Goal: Complete application form: Complete application form

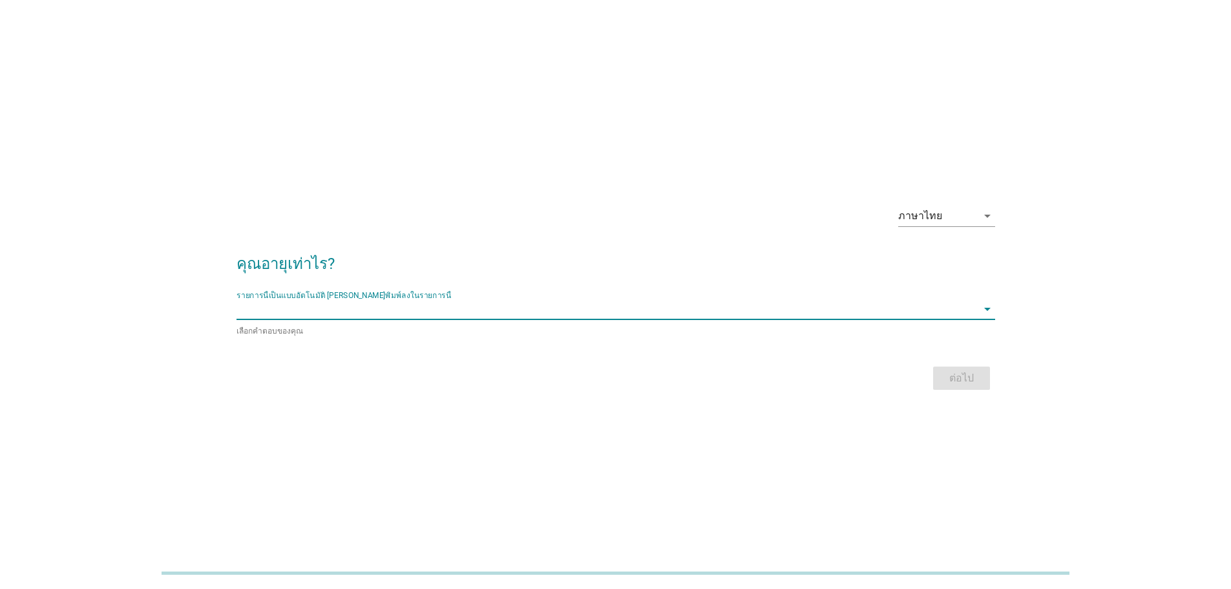
click at [497, 312] on input "รายการนี้เป็นแบบอัตโนมัติ คุณสามารถพิมพ์ลงในรายการนี้" at bounding box center [606, 308] width 740 height 21
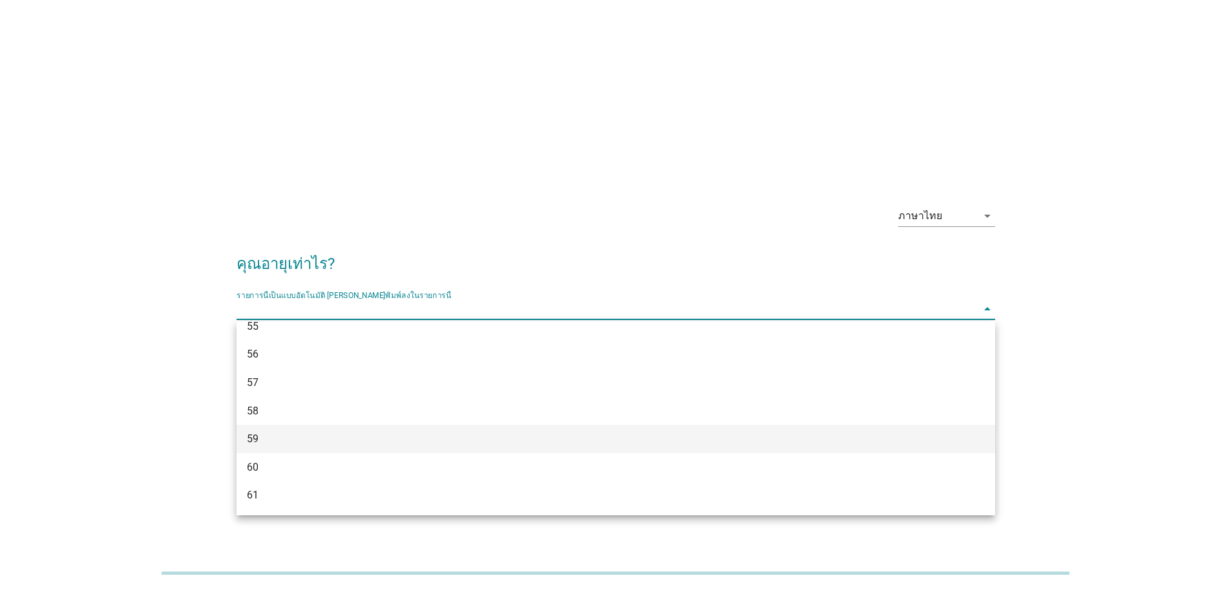
scroll to position [1034, 0]
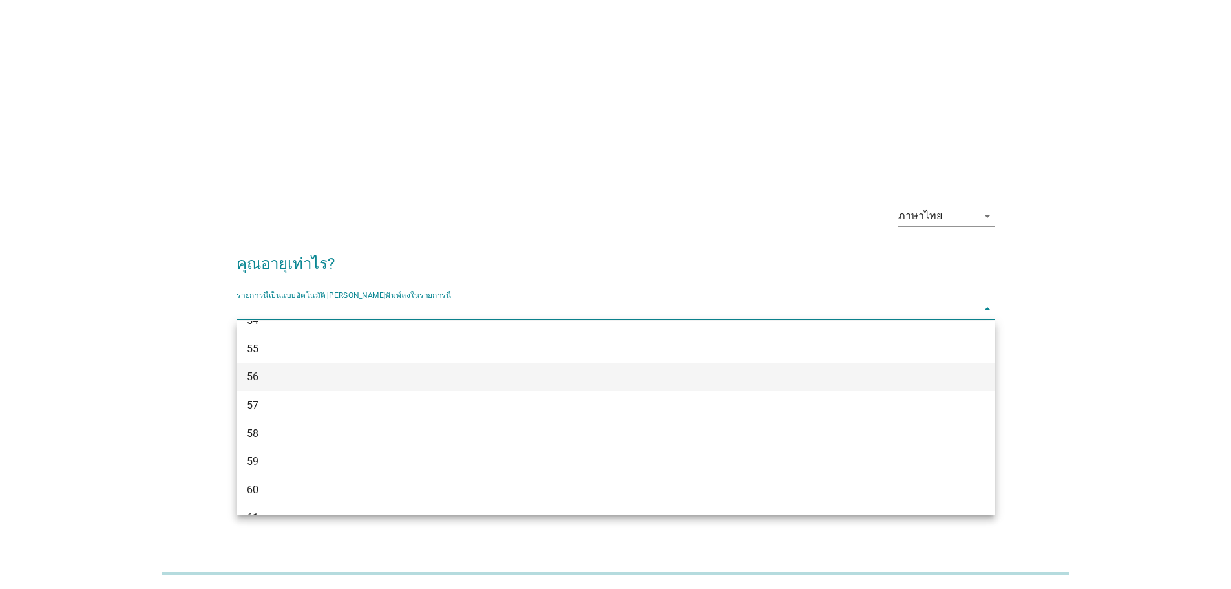
click at [278, 376] on div "56" at bounding box center [585, 377] width 676 height 16
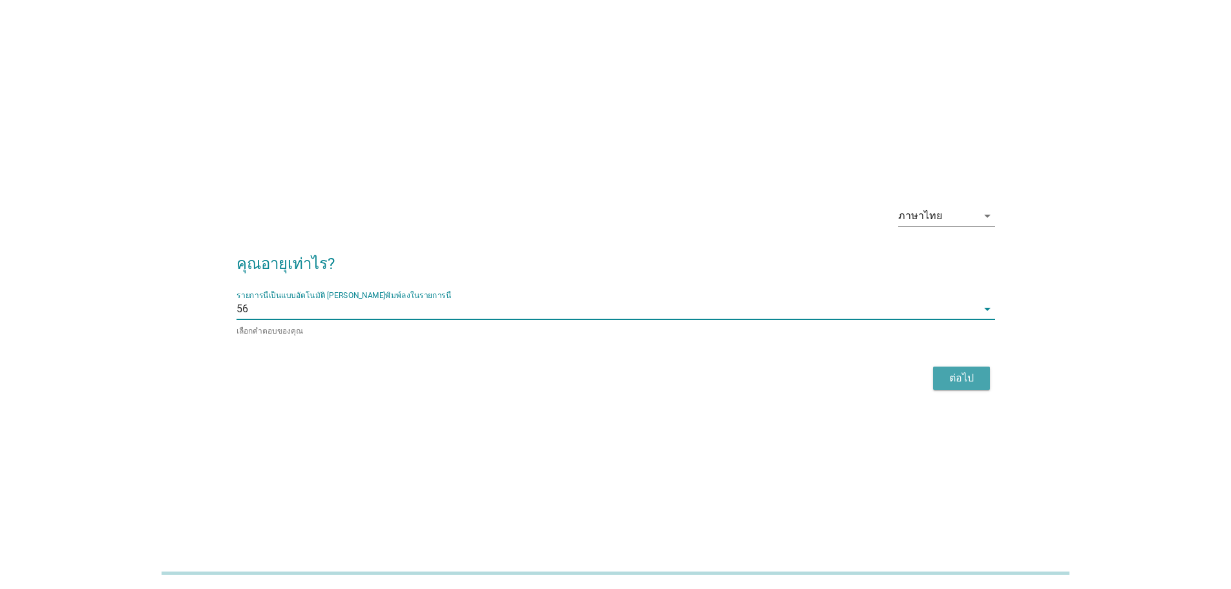
click at [953, 379] on div "ต่อไป" at bounding box center [961, 378] width 36 height 16
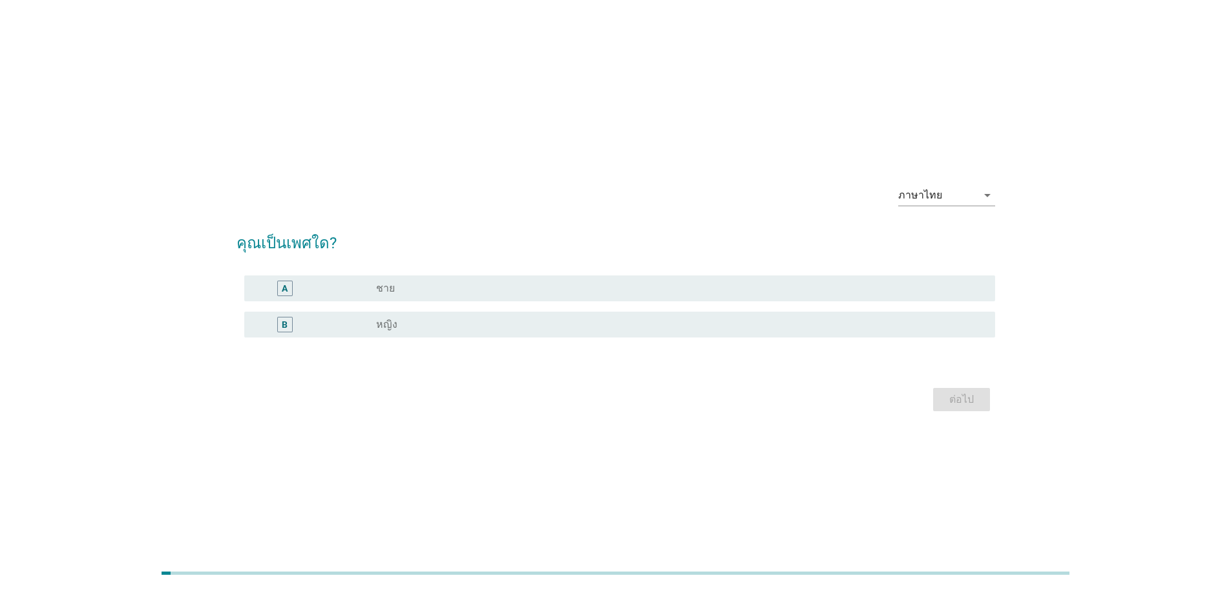
click at [423, 293] on div "radio_button_unchecked ชาย" at bounding box center [675, 288] width 598 height 13
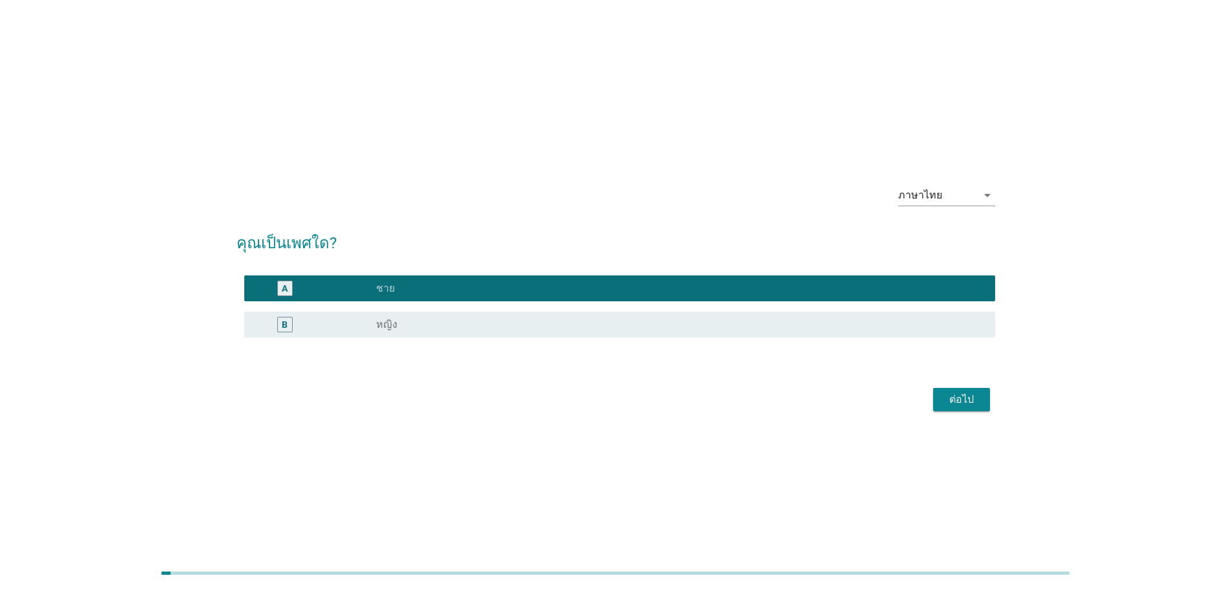
click at [962, 399] on div "ต่อไป" at bounding box center [961, 399] width 36 height 16
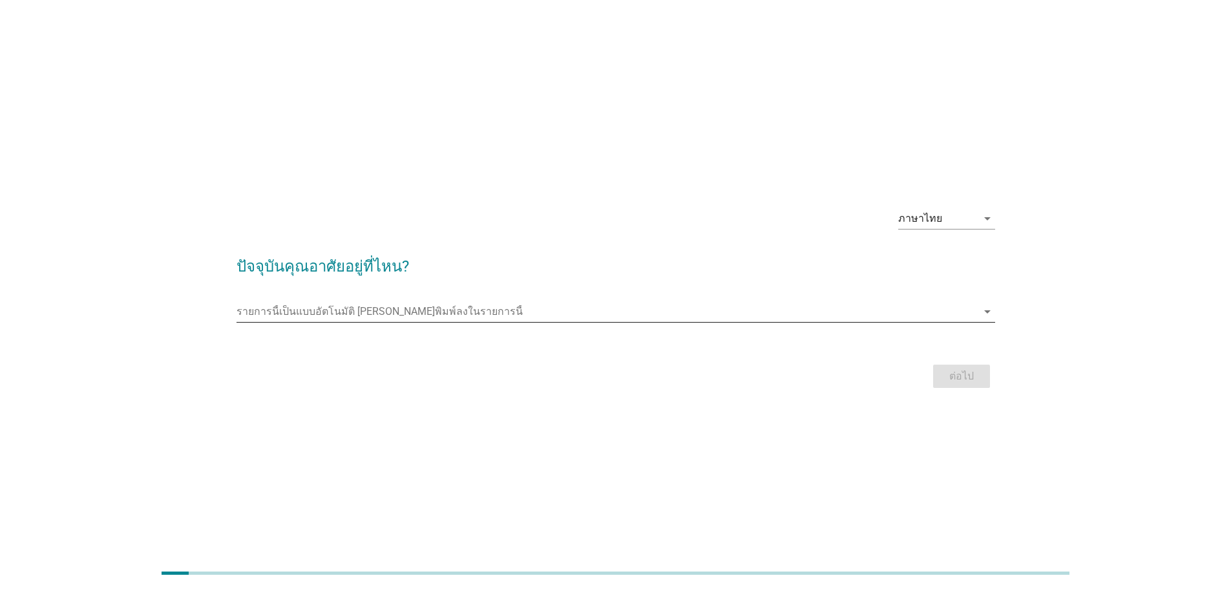
click at [744, 321] on div "รายการนี้เป็นแบบอัตโนมัติ [PERSON_NAME]พิมพ์ลงในรายการนี้ arrow_drop_down" at bounding box center [615, 318] width 758 height 34
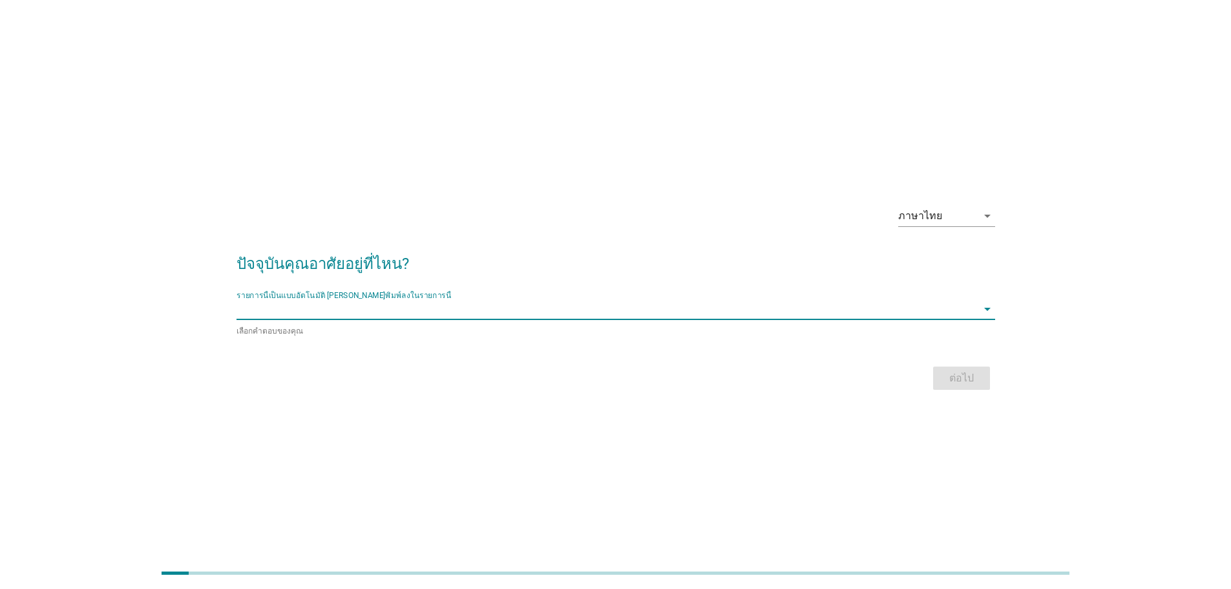
click at [986, 310] on icon "arrow_drop_down" at bounding box center [987, 309] width 16 height 16
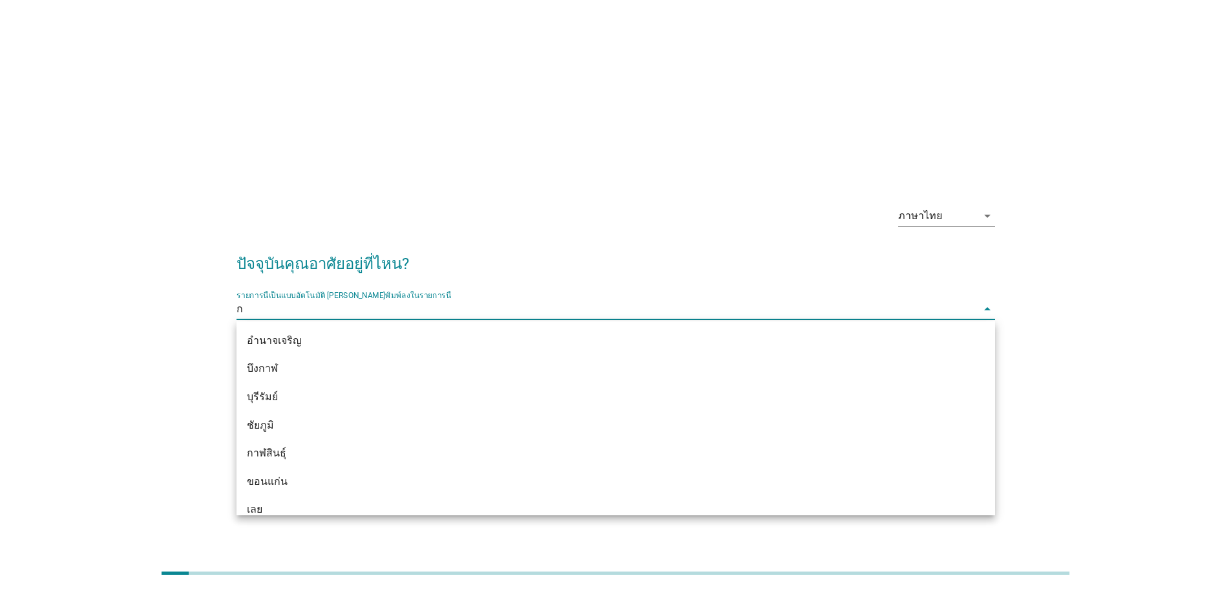
type input "กำ"
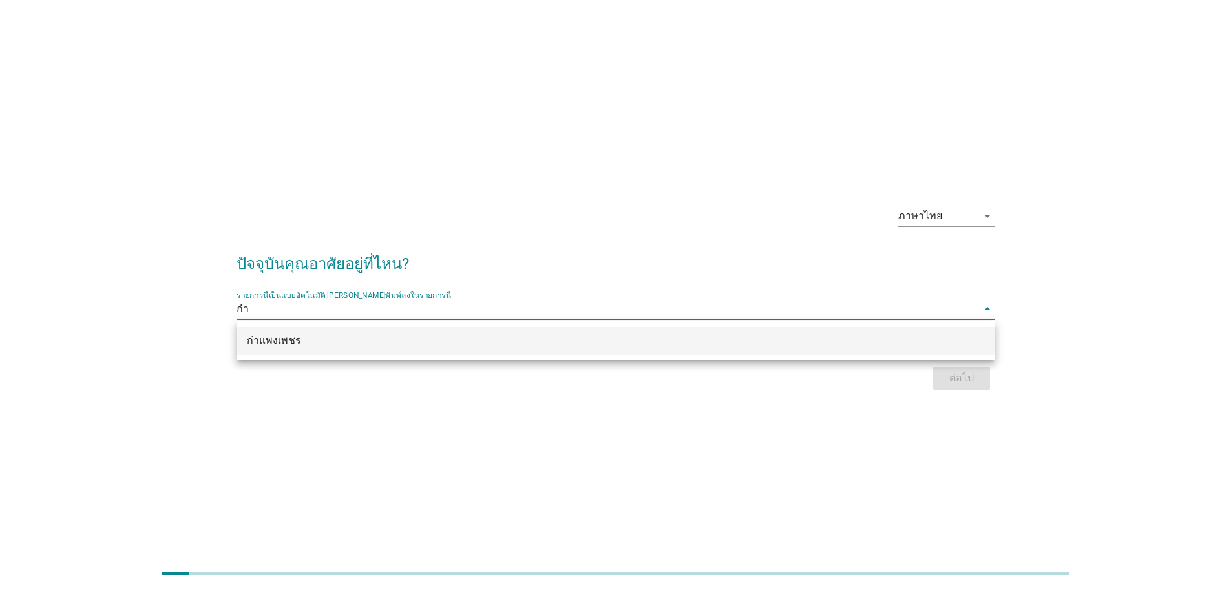
click at [311, 344] on div "กำแพงเพชร" at bounding box center [585, 341] width 676 height 16
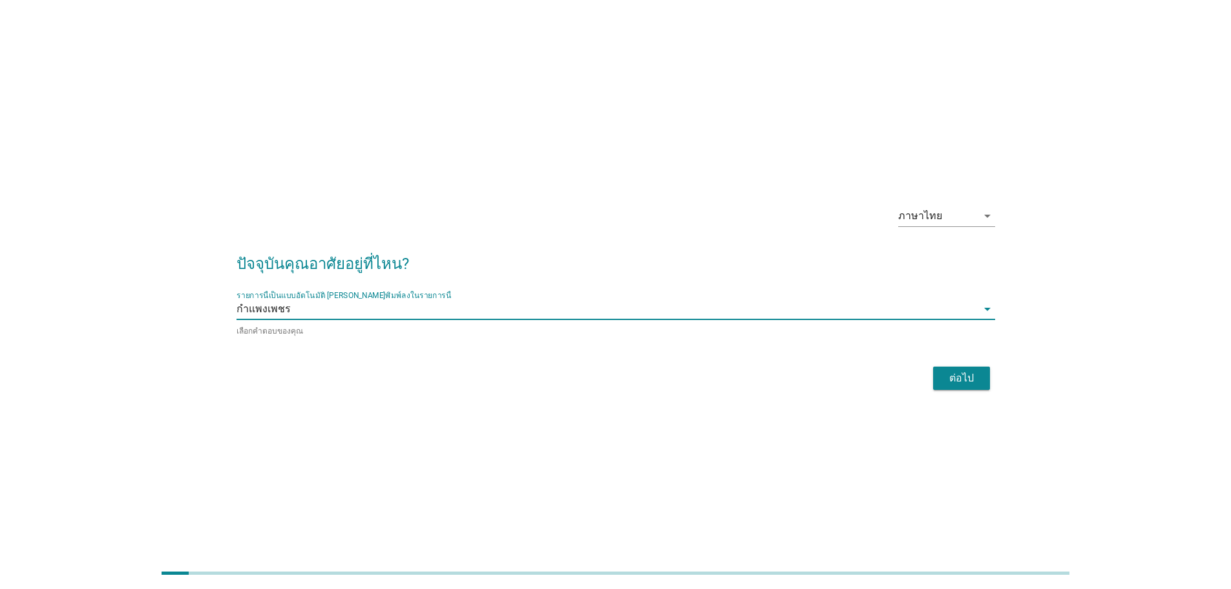
click at [961, 372] on div "ต่อไป" at bounding box center [961, 378] width 36 height 16
